Goal: Task Accomplishment & Management: Use online tool/utility

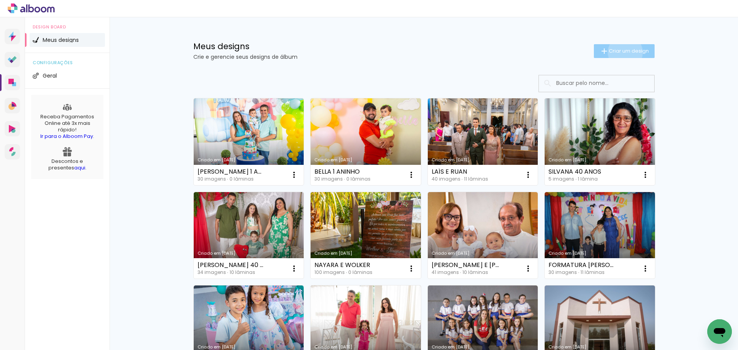
click at [621, 52] on span "Criar um design" at bounding box center [629, 50] width 40 height 5
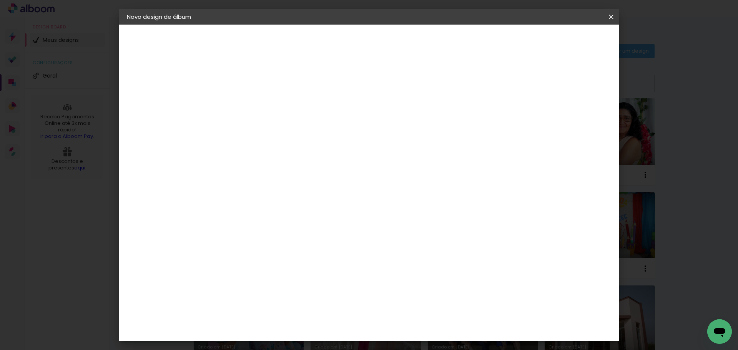
click at [253, 104] on input at bounding box center [253, 103] width 0 height 12
type input "[PERSON_NAME] E DIVINO"
type paper-input "[PERSON_NAME] E DIVINO"
click at [0, 0] on slot "Avançar" at bounding box center [0, 0] width 0 height 0
click at [397, 119] on paper-item "Tamanho Livre" at bounding box center [360, 116] width 74 height 17
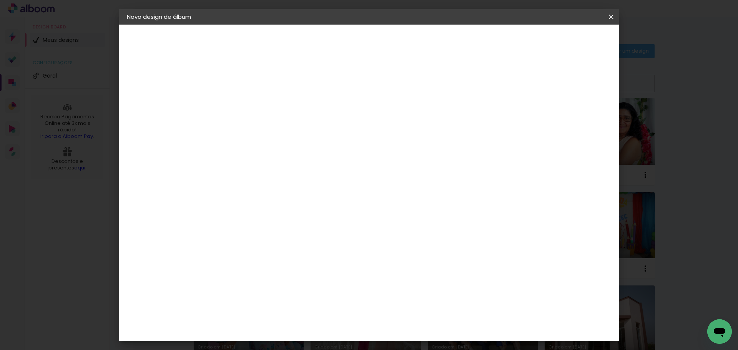
click at [0, 0] on slot "Avançar" at bounding box center [0, 0] width 0 height 0
drag, startPoint x: 237, startPoint y: 217, endPoint x: 226, endPoint y: 217, distance: 10.8
click at [226, 217] on input "30" at bounding box center [228, 219] width 20 height 12
type input "15,2"
type paper-input "15,2"
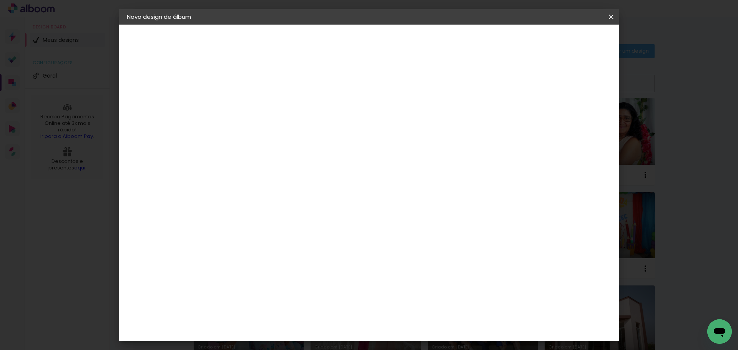
type input "6"
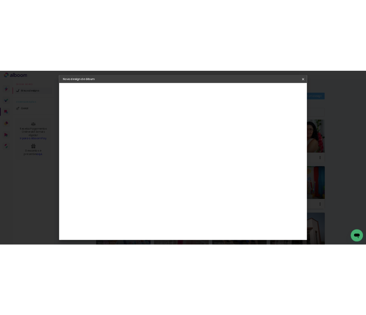
scroll to position [73, 0]
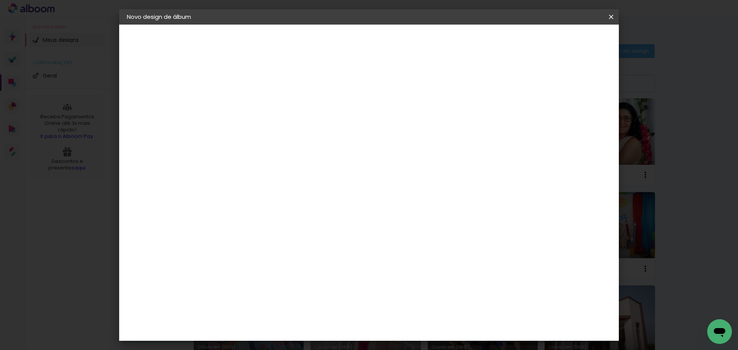
type input "42"
type paper-input "42"
type input "4"
type paper-input "4"
click at [572, 119] on input "4" at bounding box center [570, 116] width 14 height 12
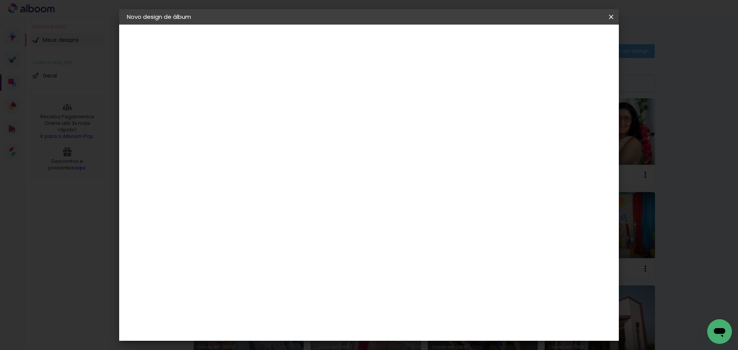
type input "3"
type paper-input "3"
click at [574, 120] on input "3" at bounding box center [571, 116] width 14 height 12
type input "2"
type paper-input "2"
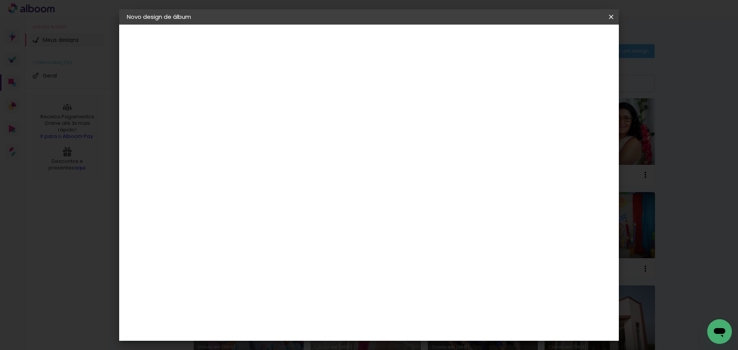
click at [575, 120] on input "2" at bounding box center [573, 116] width 14 height 12
type input "1"
type paper-input "1"
click at [578, 121] on input "1" at bounding box center [575, 116] width 14 height 12
type input "0"
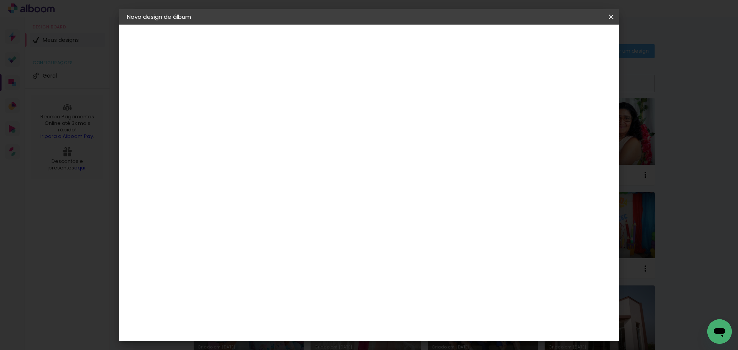
click at [579, 120] on input "0" at bounding box center [575, 116] width 14 height 12
click at [563, 41] on span "Iniciar design" at bounding box center [545, 40] width 35 height 5
